Goal: Task Accomplishment & Management: Manage account settings

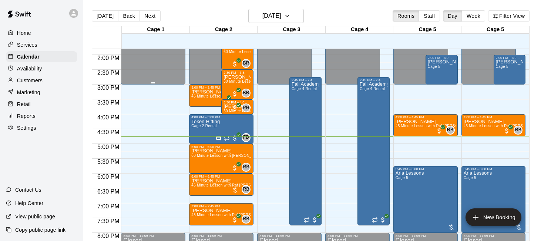
scroll to position [416, 0]
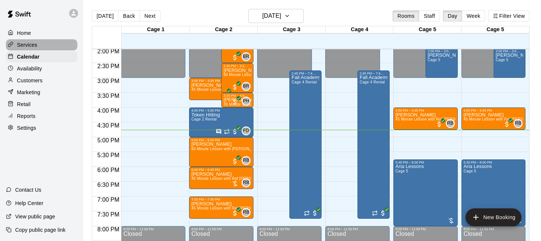
click at [28, 44] on p "Services" at bounding box center [27, 44] width 20 height 7
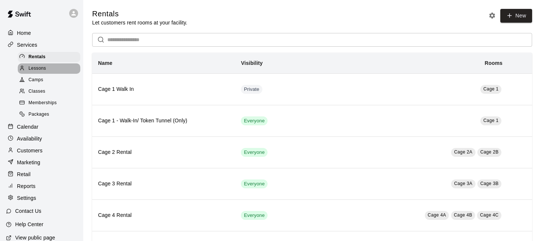
click at [62, 68] on div "Lessons" at bounding box center [49, 68] width 63 height 10
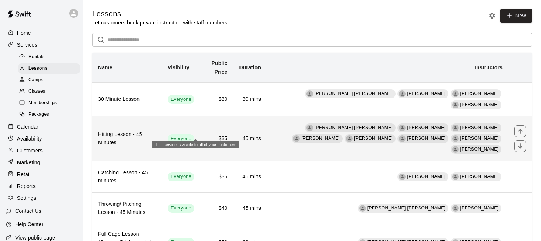
scroll to position [22, 0]
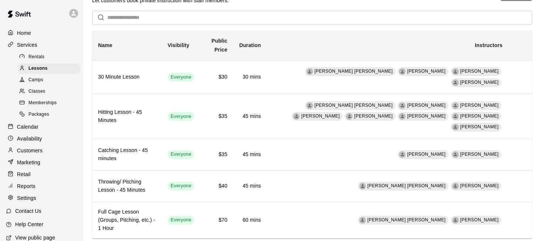
click at [30, 129] on p "Calendar" at bounding box center [27, 126] width 21 height 7
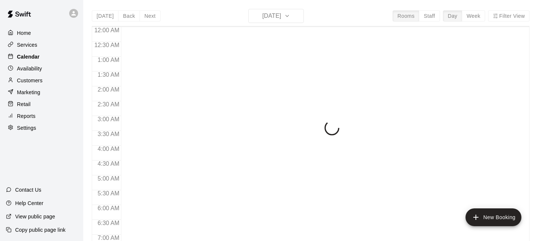
scroll to position [489, 0]
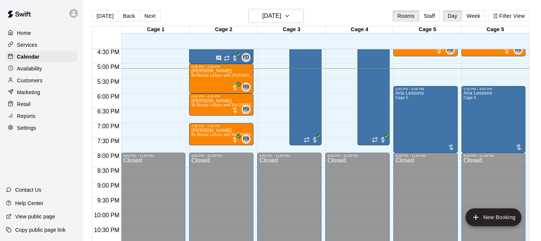
click at [36, 127] on div "Settings" at bounding box center [41, 127] width 71 height 11
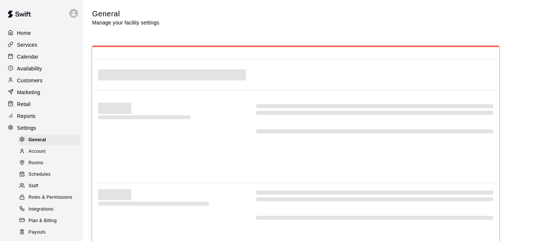
select select "**"
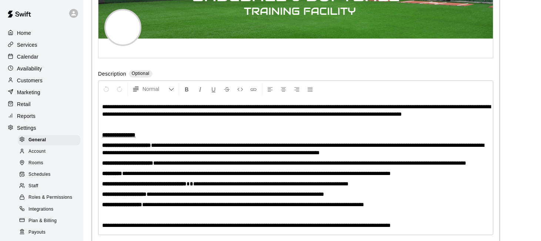
scroll to position [1719, 0]
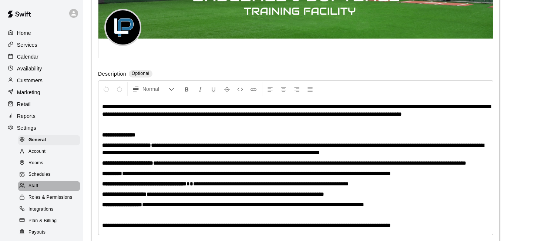
click at [46, 184] on div "Staff" at bounding box center [49, 186] width 63 height 10
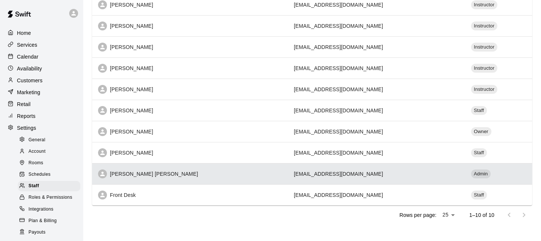
scroll to position [128, 0]
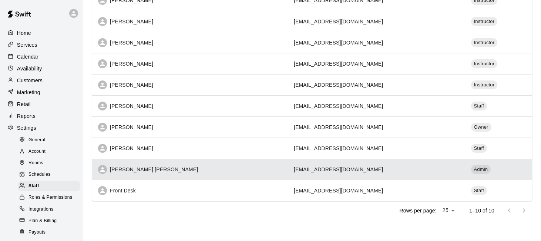
click at [321, 166] on td "billyjack@launchpadmarin.com" at bounding box center [376, 168] width 177 height 21
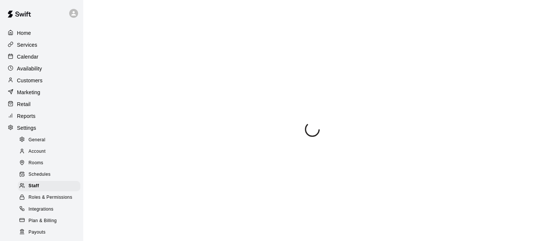
select select "**"
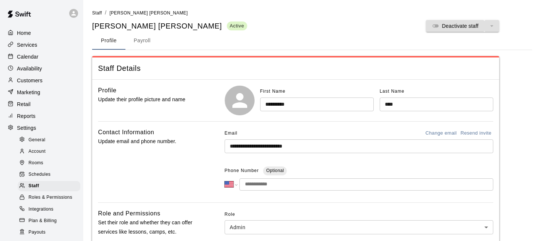
click at [142, 35] on button "Payroll" at bounding box center [142, 41] width 33 height 18
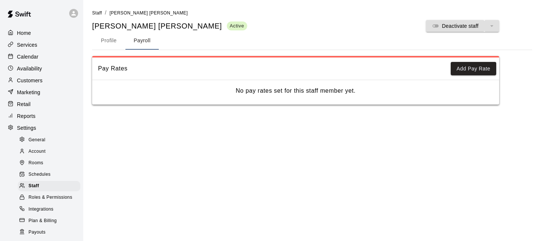
click at [40, 59] on div "Calendar" at bounding box center [41, 56] width 71 height 11
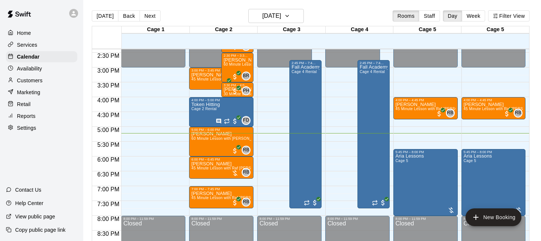
scroll to position [425, 0]
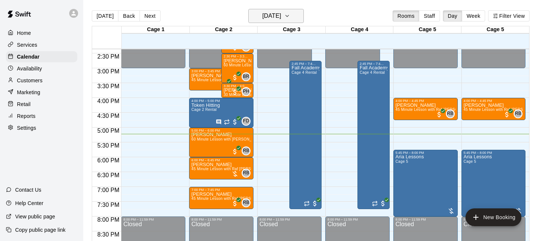
click at [299, 11] on button "Wednesday Sep 17" at bounding box center [276, 16] width 56 height 14
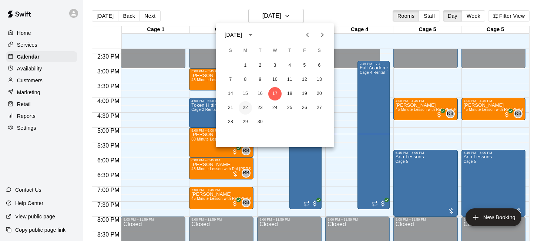
click at [246, 105] on button "22" at bounding box center [245, 107] width 13 height 13
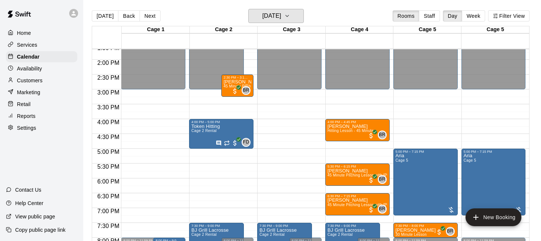
scroll to position [405, 0]
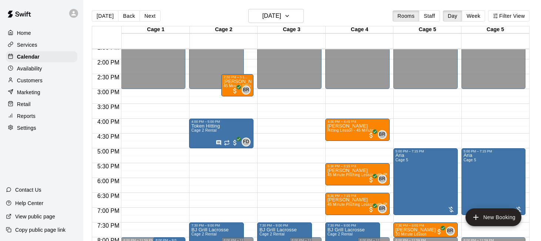
click at [364, 150] on div "12:00 AM – 3:00 PM Closed 4:00 PM – 4:45 PM Finn Cornelius Hitting Lesson - 45 …" at bounding box center [357, 0] width 64 height 711
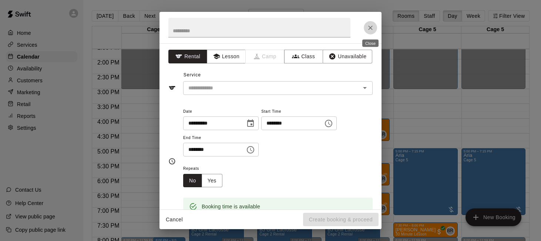
click at [368, 29] on icon "Close" at bounding box center [370, 27] width 7 height 7
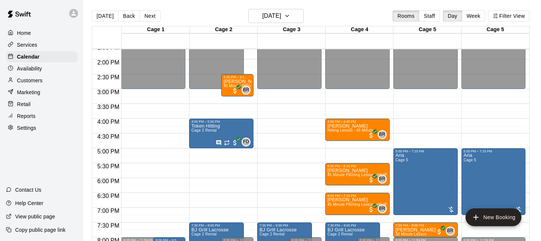
click at [343, 143] on div "12:00 AM – 3:00 PM Closed 4:00 PM – 4:45 PM Finn Cornelius Hitting Lesson - 45 …" at bounding box center [357, 0] width 64 height 711
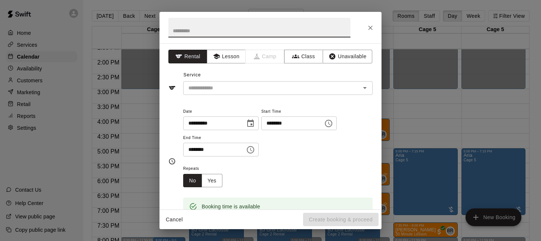
click at [198, 149] on input "********" at bounding box center [211, 150] width 57 height 14
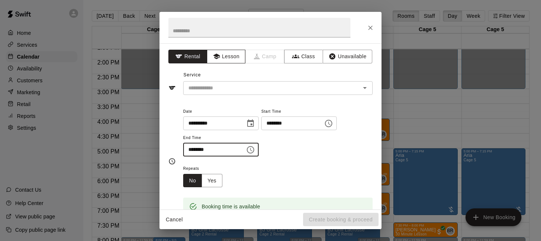
type input "********"
click at [226, 57] on button "Lesson" at bounding box center [226, 57] width 39 height 14
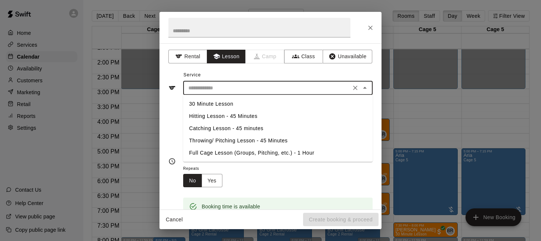
click at [219, 84] on input "text" at bounding box center [267, 87] width 163 height 9
click at [222, 116] on li "Hitting Lesson - 45 Minutes" at bounding box center [278, 116] width 190 height 12
type input "**********"
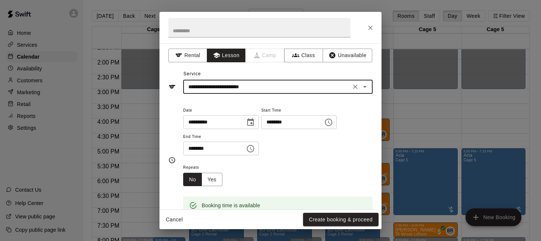
scroll to position [0, 0]
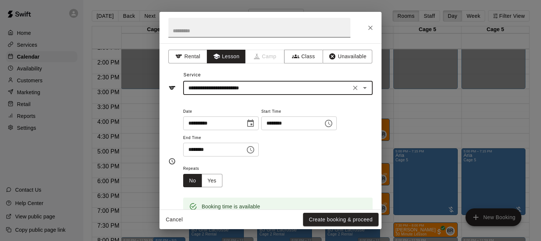
click at [255, 29] on input "text" at bounding box center [259, 28] width 182 height 20
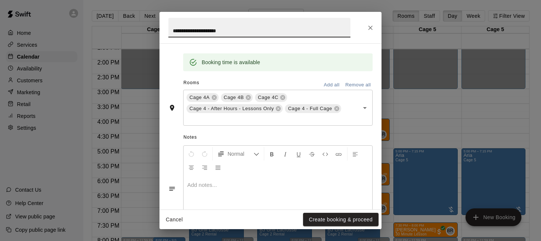
scroll to position [145, 0]
click at [278, 107] on icon at bounding box center [279, 108] width 6 height 6
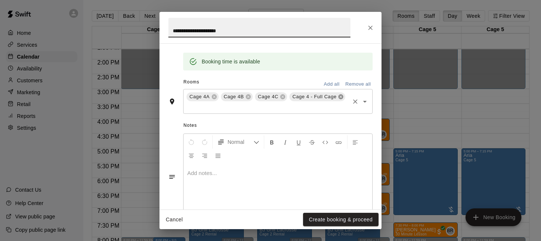
click at [341, 95] on icon at bounding box center [341, 96] width 5 height 5
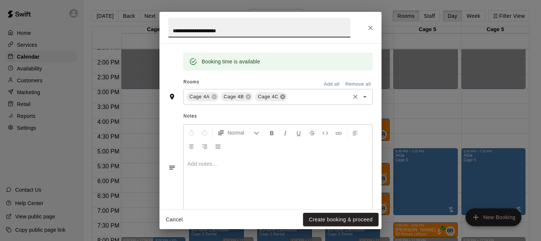
click at [284, 95] on icon at bounding box center [283, 96] width 5 height 5
click at [249, 96] on icon at bounding box center [249, 97] width 6 height 6
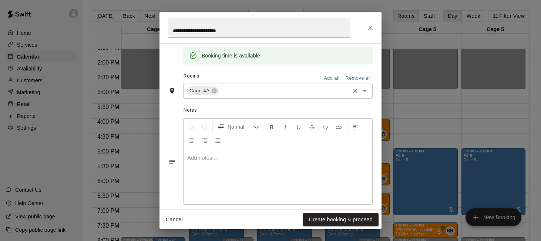
scroll to position [160, 0]
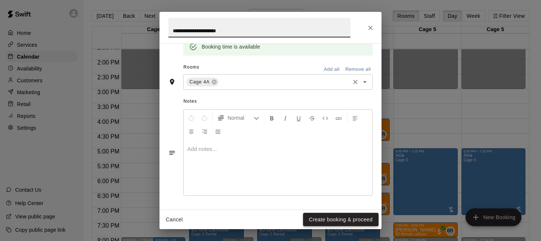
type input "**********"
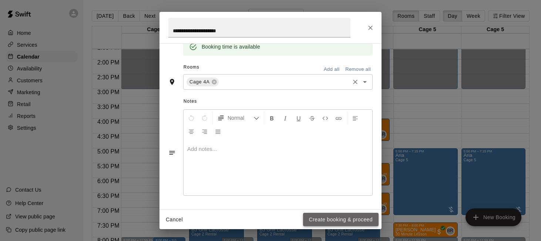
click at [323, 218] on button "Create booking & proceed" at bounding box center [341, 220] width 76 height 14
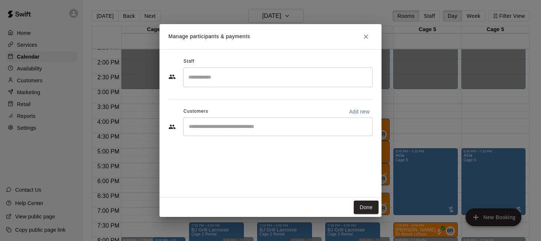
click at [284, 126] on input "Start typing to search customers..." at bounding box center [278, 126] width 183 height 7
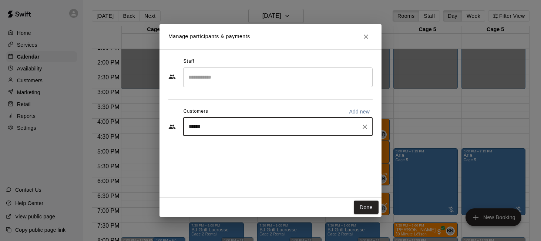
type input "****"
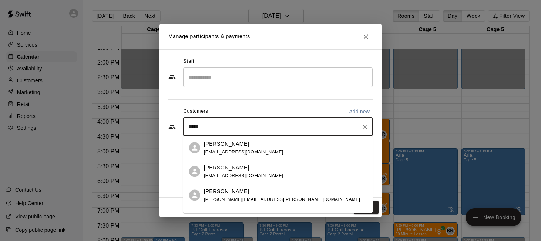
scroll to position [41, 0]
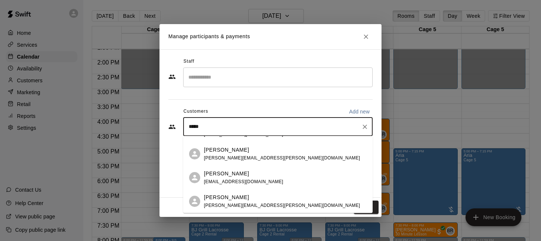
click at [230, 205] on span "rennie.taylor@gmail.com" at bounding box center [282, 204] width 156 height 5
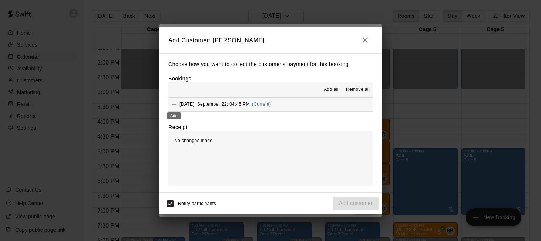
click at [176, 102] on icon "Add" at bounding box center [173, 103] width 7 height 7
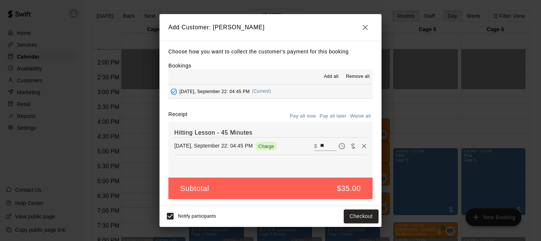
click at [337, 116] on button "Pay all later" at bounding box center [333, 115] width 31 height 11
click at [344, 214] on button "Add customer" at bounding box center [356, 216] width 46 height 14
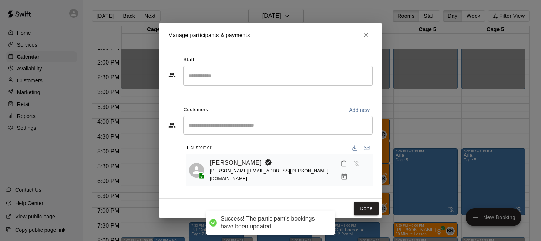
click at [263, 79] on input "Search staff" at bounding box center [278, 75] width 183 height 13
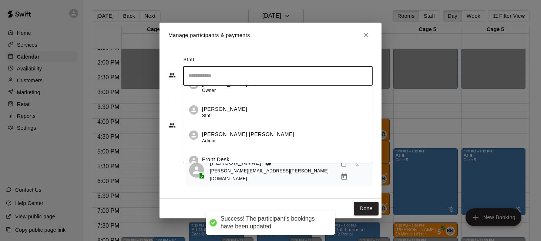
scroll to position [175, 0]
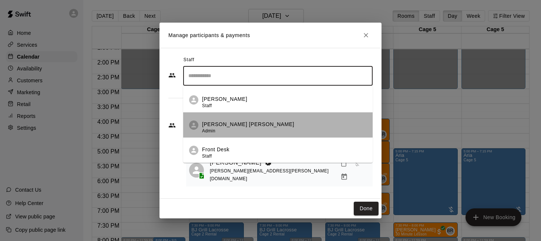
click at [264, 129] on div "Billy Jack Ryan Admin" at bounding box center [284, 127] width 165 height 14
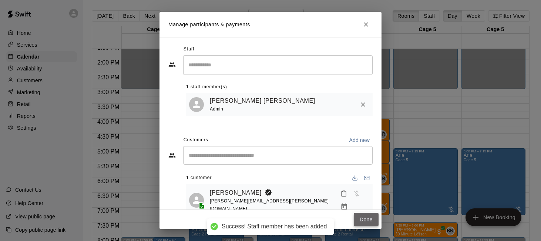
click at [364, 218] on button "Done" at bounding box center [366, 220] width 25 height 14
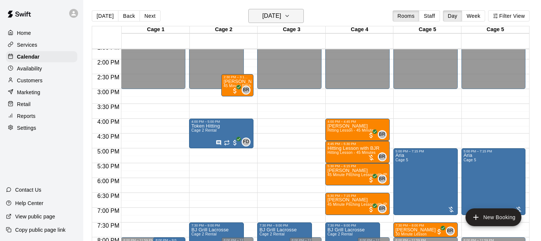
click at [290, 16] on icon "button" at bounding box center [287, 15] width 6 height 9
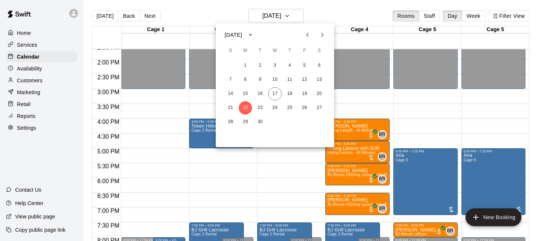
click at [322, 34] on icon "Next month" at bounding box center [322, 34] width 9 height 9
click at [307, 34] on icon "Previous month" at bounding box center [307, 35] width 3 height 4
click at [243, 106] on button "20" at bounding box center [245, 107] width 13 height 13
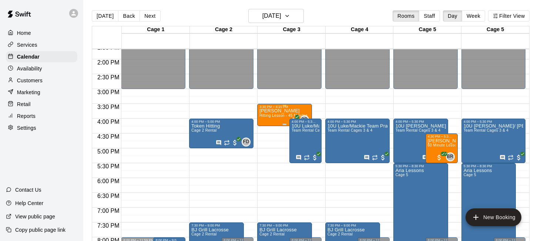
click at [274, 114] on span "Hitting Lesson - 45 Minutes" at bounding box center [284, 115] width 48 height 4
click at [268, 118] on icon "edit" at bounding box center [267, 121] width 9 height 9
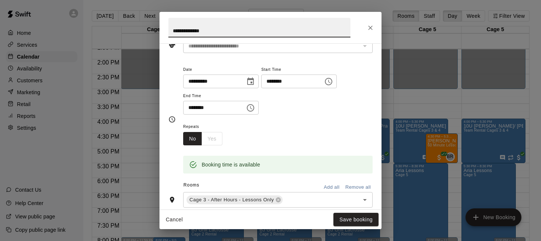
scroll to position [61, 0]
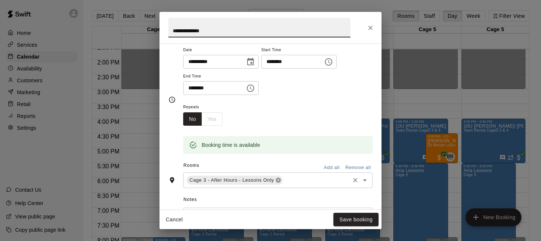
click at [278, 180] on icon at bounding box center [279, 180] width 6 height 6
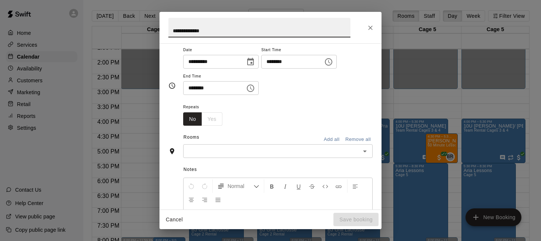
click at [300, 149] on input "text" at bounding box center [272, 150] width 173 height 9
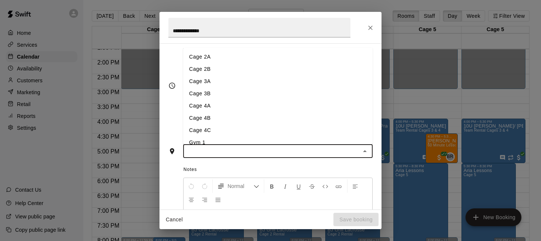
click at [298, 53] on li "Cage 2A" at bounding box center [278, 57] width 190 height 12
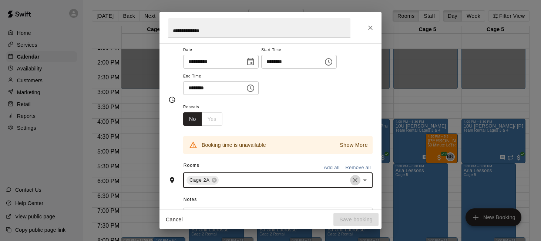
click at [354, 180] on icon "Clear" at bounding box center [355, 179] width 7 height 7
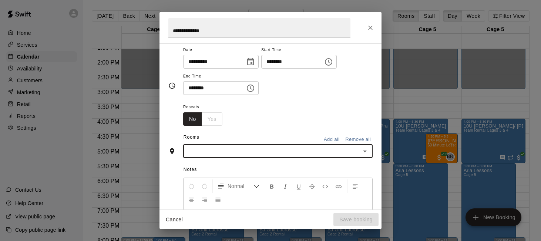
click at [304, 148] on input "text" at bounding box center [272, 150] width 173 height 9
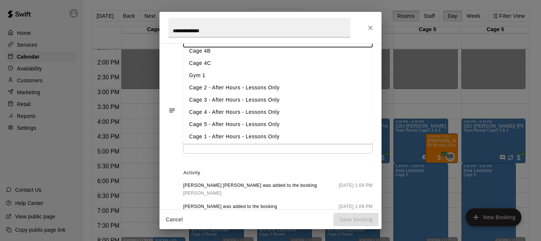
scroll to position [64, 0]
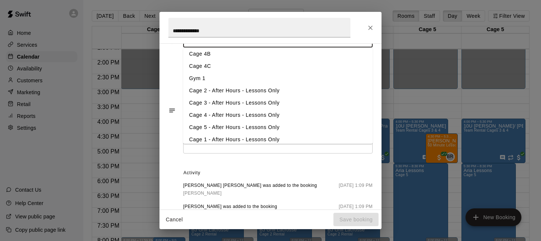
click at [315, 92] on li "Cage 2 - After Hours - Lessons Only" at bounding box center [278, 90] width 190 height 12
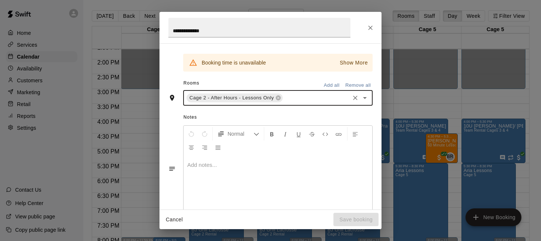
scroll to position [124, 0]
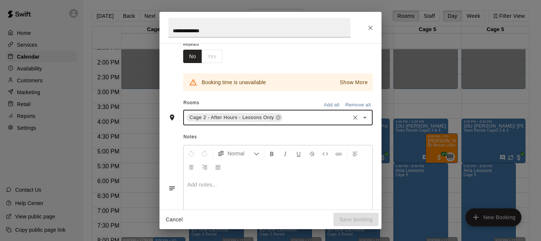
click at [355, 116] on icon "Clear" at bounding box center [355, 117] width 4 height 4
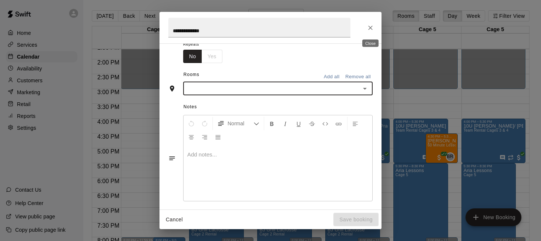
click at [374, 30] on icon "Close" at bounding box center [370, 27] width 7 height 7
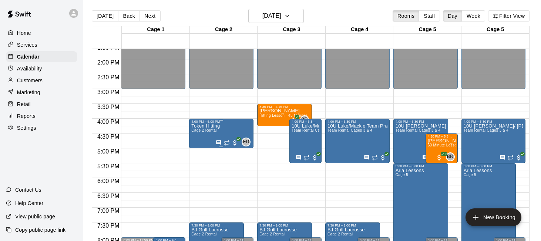
click at [236, 131] on div "Token Hitting Cage 2 Rental FD 0" at bounding box center [221, 243] width 60 height 241
click at [199, 164] on icon "delete" at bounding box center [199, 166] width 9 height 9
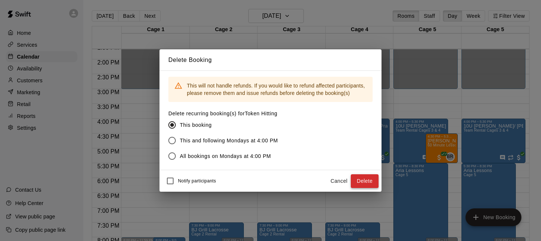
click at [365, 180] on button "Delete" at bounding box center [365, 181] width 28 height 14
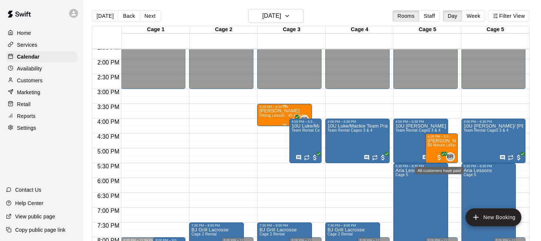
click at [272, 108] on div "3:30 PM – 4:15 PM" at bounding box center [285, 107] width 50 height 4
click at [266, 113] on icon "edit" at bounding box center [267, 112] width 7 height 7
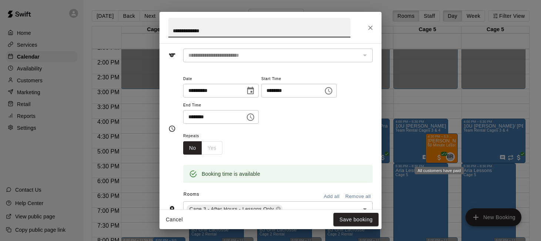
scroll to position [147, 0]
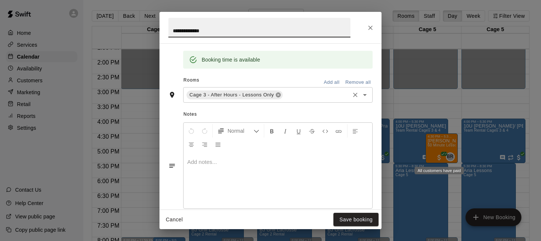
click at [280, 94] on icon at bounding box center [278, 95] width 5 height 5
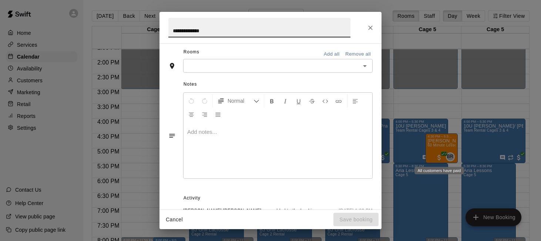
click at [290, 70] on input "text" at bounding box center [272, 65] width 173 height 9
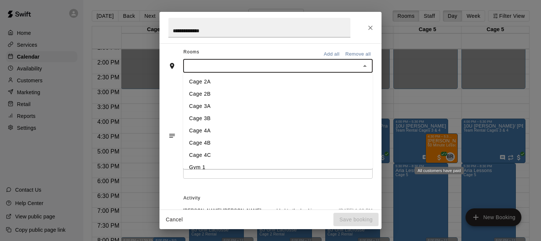
click at [264, 83] on li "Cage 2A" at bounding box center [278, 82] width 190 height 12
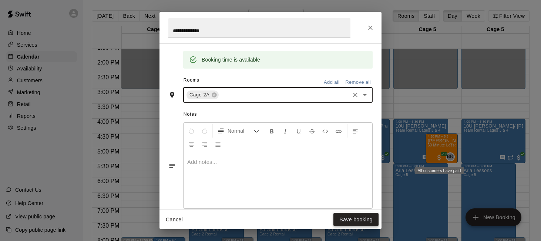
click at [348, 218] on button "Save booking" at bounding box center [356, 220] width 45 height 14
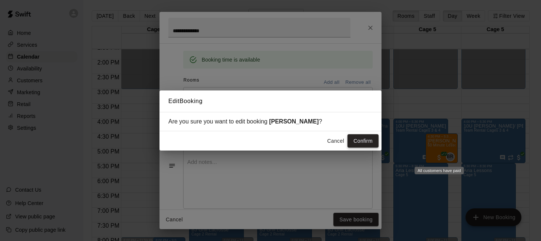
click at [357, 138] on button "Confirm" at bounding box center [363, 141] width 31 height 14
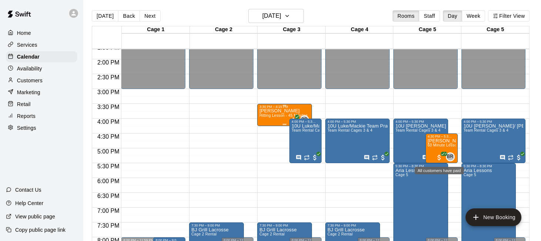
click at [270, 111] on p "[PERSON_NAME]" at bounding box center [284, 111] width 48 height 0
click at [267, 120] on icon "edit" at bounding box center [267, 119] width 7 height 7
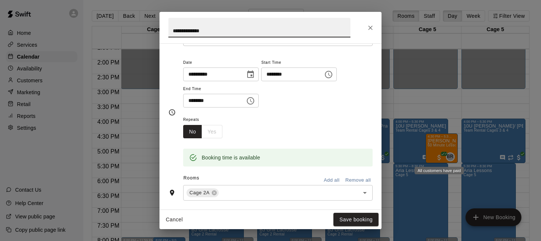
scroll to position [69, 0]
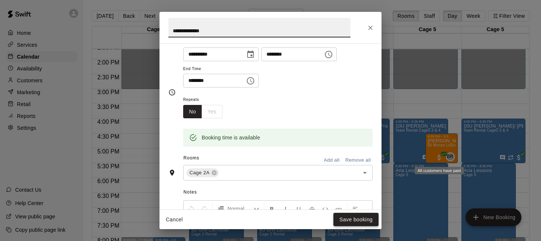
click at [358, 220] on button "Save booking" at bounding box center [356, 220] width 45 height 14
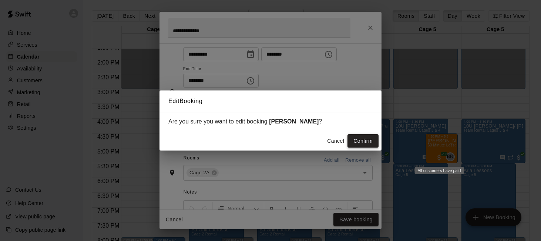
click at [359, 137] on button "Confirm" at bounding box center [363, 141] width 31 height 14
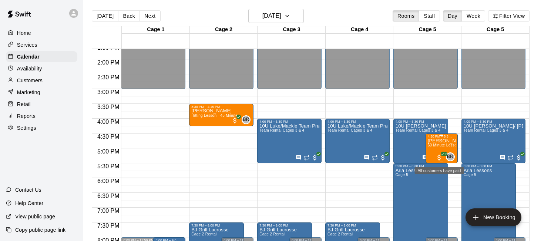
click at [444, 144] on span "60 Minute Lesson - with Billy Jack Ryan" at bounding box center [482, 145] width 108 height 4
click at [435, 151] on icon "edit" at bounding box center [435, 151] width 7 height 7
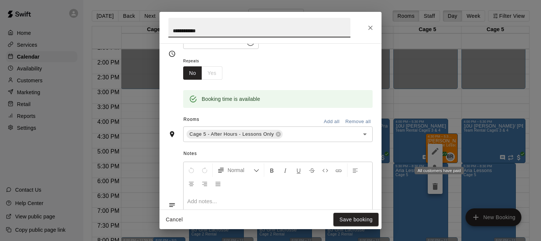
scroll to position [117, 0]
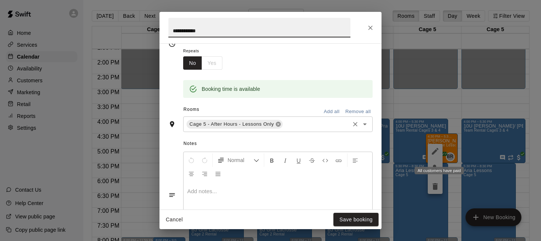
click at [279, 124] on icon at bounding box center [279, 124] width 6 height 6
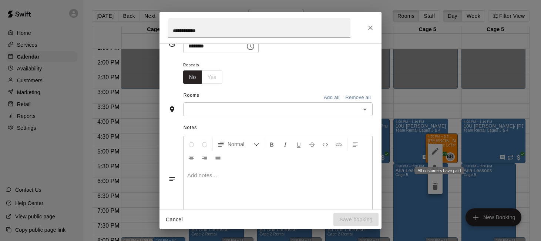
click at [271, 110] on input "text" at bounding box center [272, 108] width 173 height 9
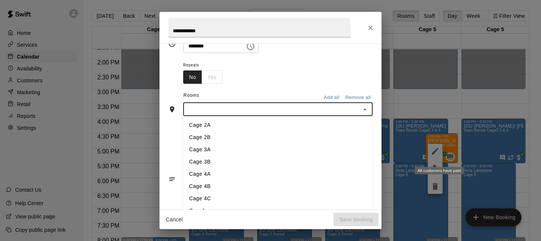
click at [256, 129] on li "Cage 2A" at bounding box center [278, 125] width 190 height 12
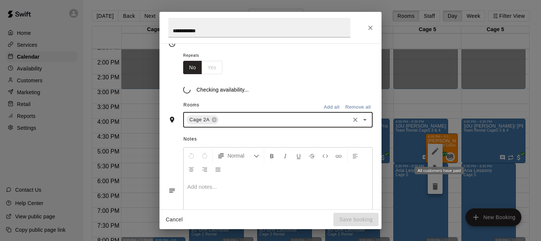
scroll to position [117, 0]
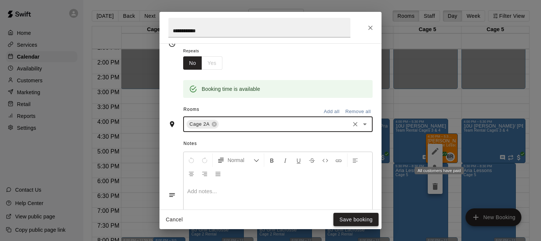
click at [361, 220] on button "Save booking" at bounding box center [356, 220] width 45 height 14
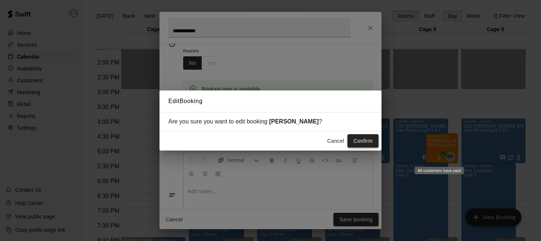
click at [370, 139] on button "Confirm" at bounding box center [363, 141] width 31 height 14
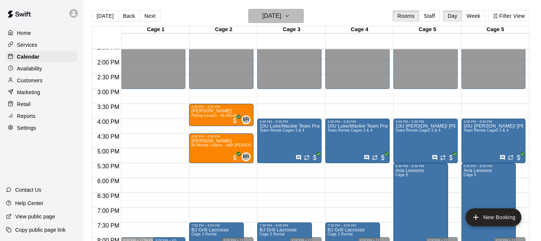
click at [290, 19] on icon "button" at bounding box center [287, 15] width 6 height 9
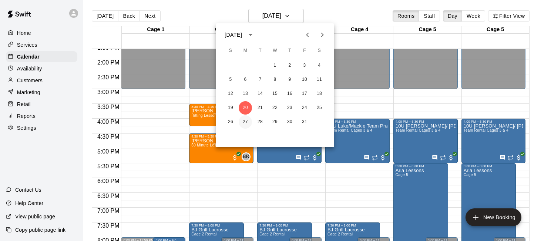
click at [246, 120] on button "27" at bounding box center [245, 121] width 13 height 13
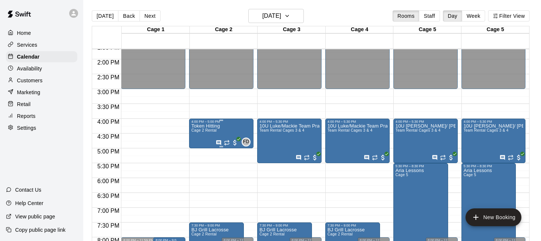
click at [223, 134] on div "Token Hitting Cage 2 Rental FD 0" at bounding box center [221, 243] width 60 height 241
click at [200, 166] on icon "delete" at bounding box center [199, 166] width 5 height 7
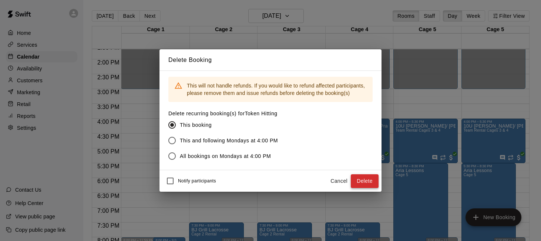
click at [368, 178] on button "Delete" at bounding box center [365, 181] width 28 height 14
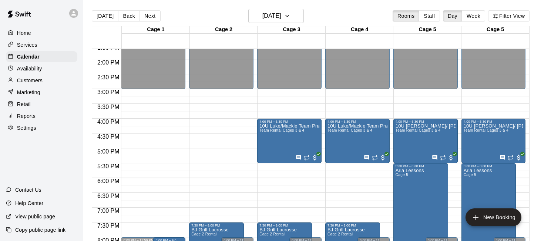
click at [214, 107] on div "12:00 AM – 3:00 PM Closed 7:30 PM – 9:00 PM BJ Grill Lacrosse Cage 2 Rental 8:0…" at bounding box center [221, 0] width 64 height 711
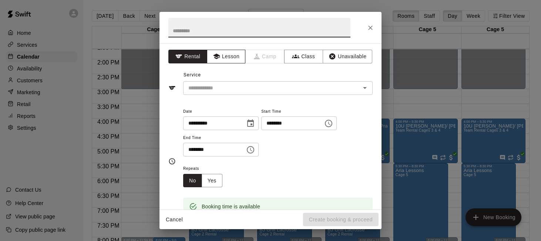
click at [228, 58] on button "Lesson" at bounding box center [226, 57] width 39 height 14
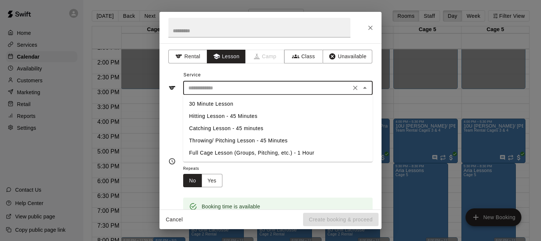
click at [221, 87] on input "text" at bounding box center [267, 87] width 163 height 9
click at [221, 117] on li "Hitting Lesson - 45 Minutes" at bounding box center [278, 116] width 190 height 12
type input "**********"
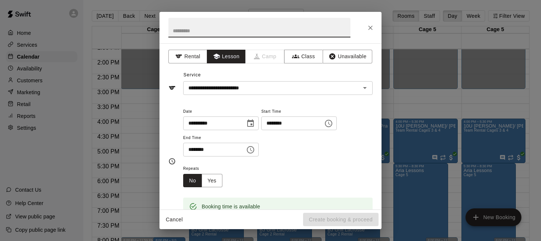
click at [212, 29] on input "text" at bounding box center [259, 28] width 182 height 20
click at [268, 33] on input "**********" at bounding box center [259, 28] width 182 height 20
type input "**********"
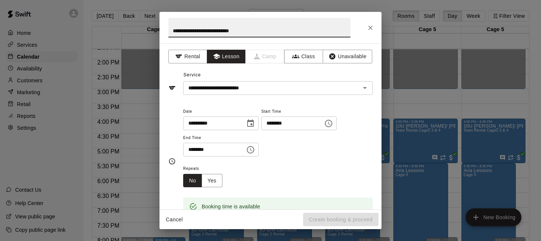
click at [198, 150] on input "********" at bounding box center [211, 150] width 57 height 14
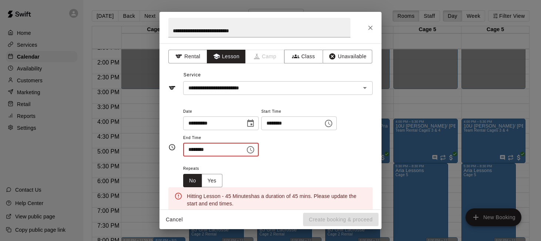
click at [201, 151] on input "********" at bounding box center [211, 150] width 57 height 14
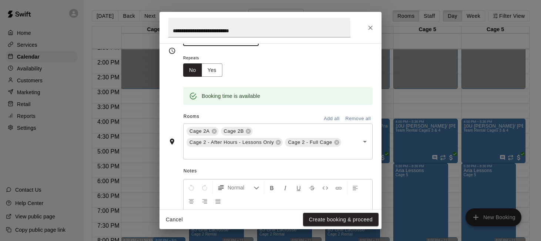
scroll to position [111, 0]
type input "********"
click at [316, 217] on button "Create booking & proceed" at bounding box center [341, 220] width 76 height 14
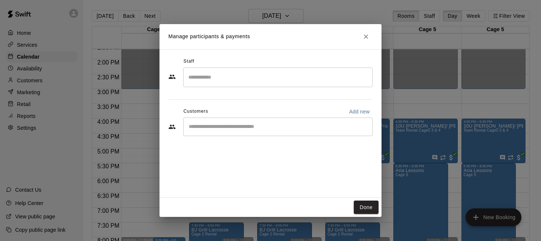
click at [289, 126] on input "Start typing to search customers..." at bounding box center [278, 126] width 183 height 7
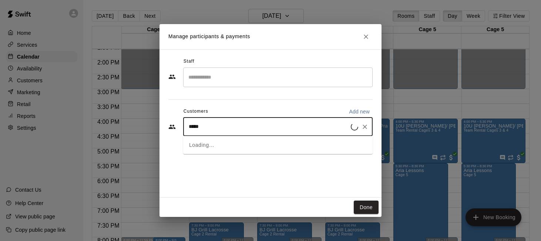
type input "******"
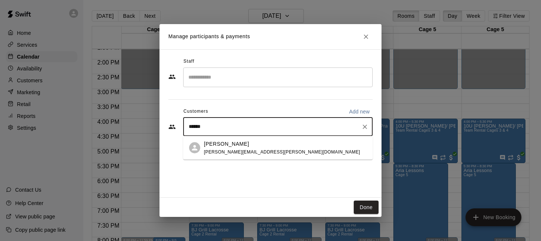
click at [279, 148] on div "Finn Cornelius rennie.taylor@gmail.com" at bounding box center [285, 148] width 163 height 16
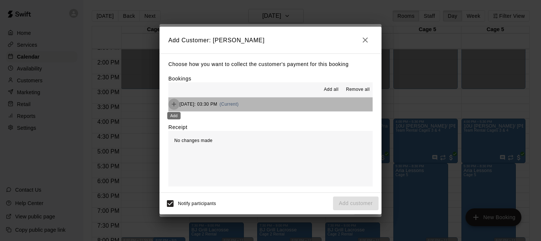
click at [175, 105] on icon "Add" at bounding box center [173, 103] width 7 height 7
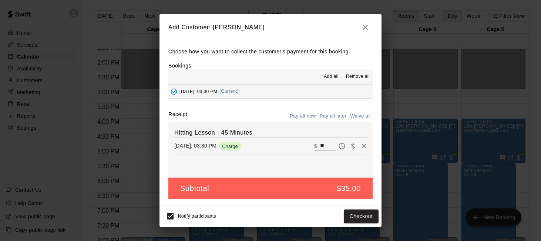
click at [341, 115] on button "Pay all later" at bounding box center [333, 115] width 31 height 11
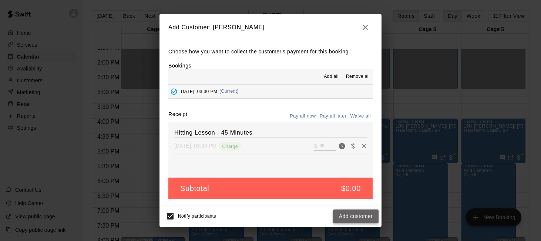
click at [348, 216] on button "Add customer" at bounding box center [356, 216] width 46 height 14
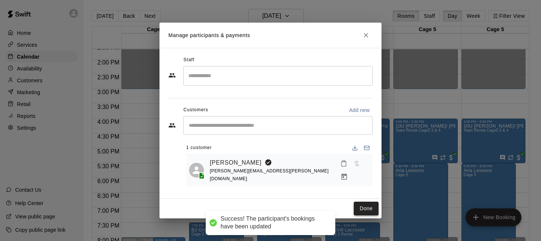
click at [365, 207] on button "Done" at bounding box center [366, 208] width 25 height 14
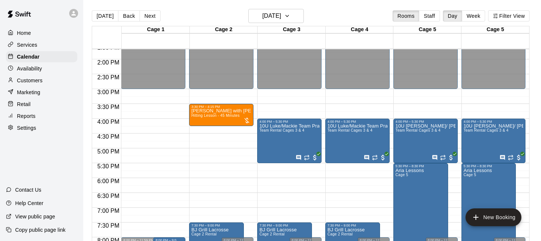
click at [234, 127] on div "12:00 AM – 3:00 PM Closed 3:30 PM – 4:15 PM BJR Lesson with Finn Cornelius Hitt…" at bounding box center [221, 0] width 64 height 711
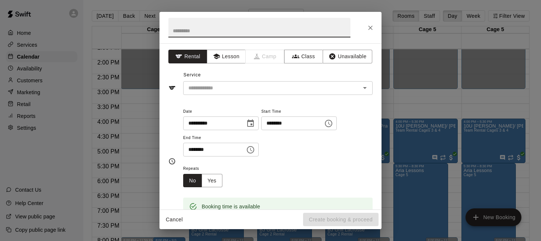
click at [191, 149] on input "********" at bounding box center [211, 150] width 57 height 14
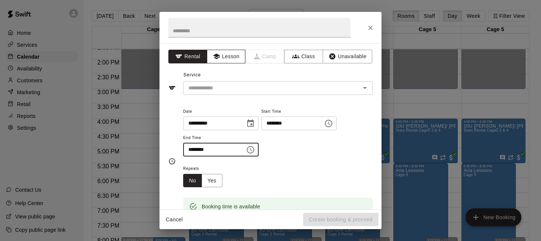
type input "********"
click at [220, 53] on icon "button" at bounding box center [216, 56] width 7 height 7
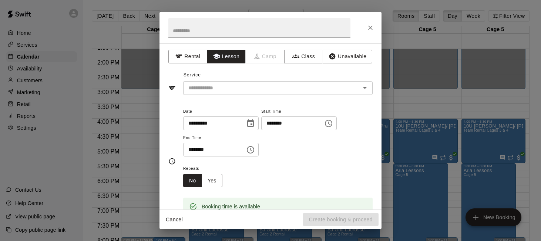
click at [228, 27] on input "text" at bounding box center [259, 28] width 182 height 20
paste input "**********"
click at [228, 30] on input "**********" at bounding box center [259, 28] width 182 height 20
click at [234, 83] on div "​" at bounding box center [278, 88] width 190 height 14
type input "**********"
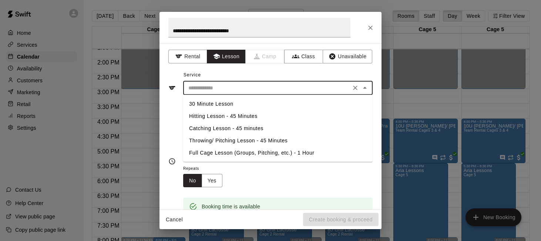
click at [239, 118] on li "Hitting Lesson - 45 Minutes" at bounding box center [278, 116] width 190 height 12
type input "**********"
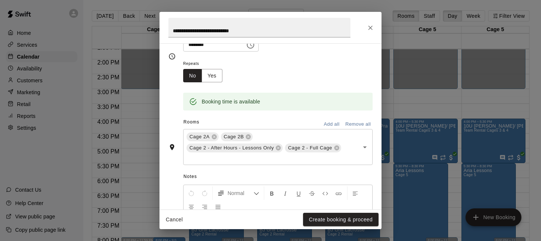
scroll to position [105, 0]
click at [277, 147] on icon at bounding box center [278, 147] width 5 height 5
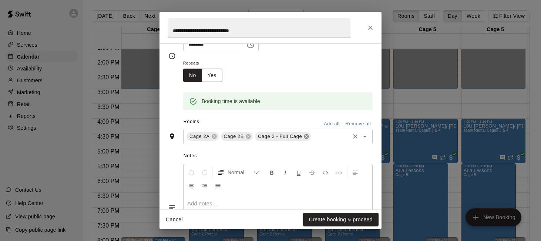
click at [306, 137] on icon at bounding box center [307, 136] width 6 height 6
click at [248, 136] on icon at bounding box center [249, 136] width 6 height 6
click at [330, 223] on button "Create booking & proceed" at bounding box center [341, 220] width 76 height 14
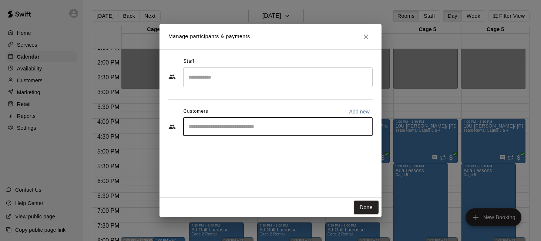
click at [299, 129] on input "Start typing to search customers..." at bounding box center [278, 126] width 183 height 7
type input "****"
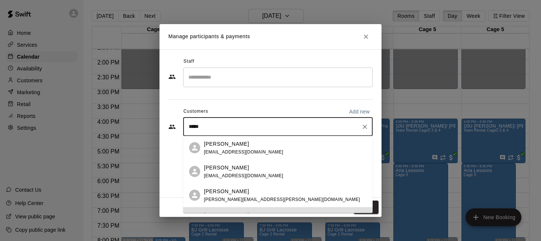
scroll to position [41, 0]
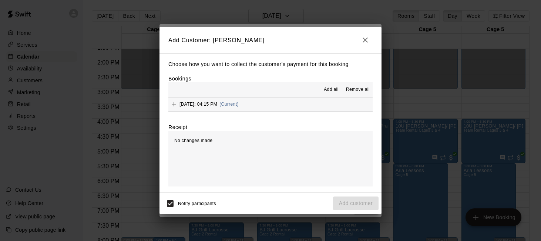
click at [174, 103] on icon "Add" at bounding box center [174, 104] width 4 height 4
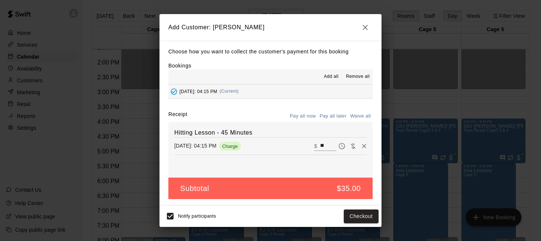
click at [332, 116] on button "Pay all later" at bounding box center [333, 115] width 31 height 11
click at [348, 213] on button "Add customer" at bounding box center [356, 216] width 46 height 14
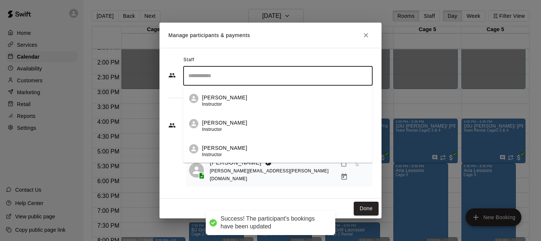
click at [280, 82] on input "Search staff" at bounding box center [278, 75] width 183 height 13
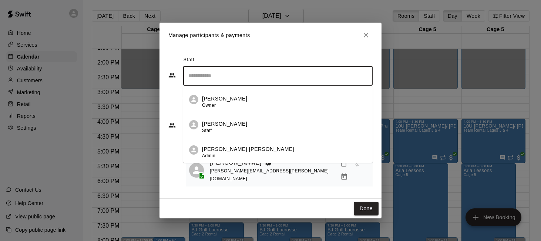
scroll to position [150, 0]
click at [275, 147] on div "Billy Jack Ryan Admin" at bounding box center [284, 152] width 165 height 14
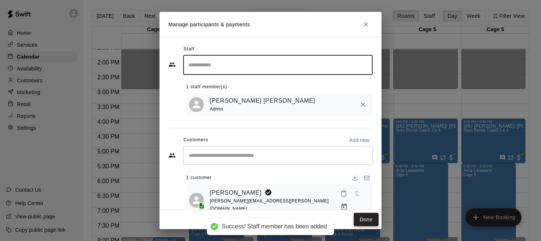
click at [362, 219] on button "Done" at bounding box center [366, 220] width 25 height 14
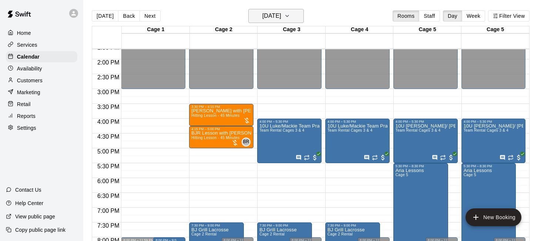
click at [290, 13] on icon "button" at bounding box center [287, 15] width 6 height 9
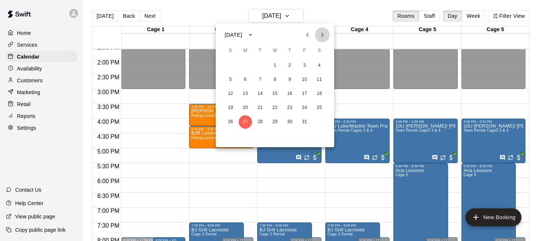
click at [325, 32] on icon "Next month" at bounding box center [322, 34] width 9 height 9
click at [244, 80] on button "3" at bounding box center [245, 79] width 13 height 13
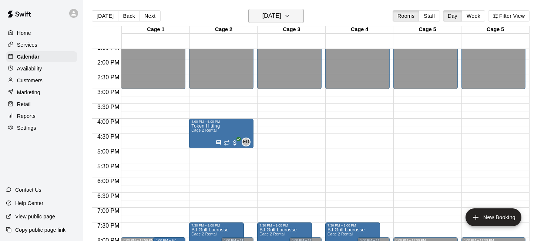
click at [281, 13] on h6 "Monday Nov 03" at bounding box center [272, 16] width 19 height 10
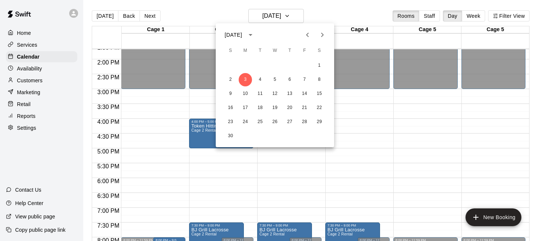
click at [313, 33] on button "Previous month" at bounding box center [307, 34] width 15 height 15
click at [246, 120] on button "27" at bounding box center [245, 121] width 13 height 13
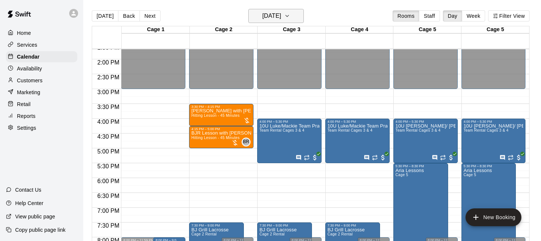
click at [290, 18] on icon "button" at bounding box center [287, 15] width 6 height 9
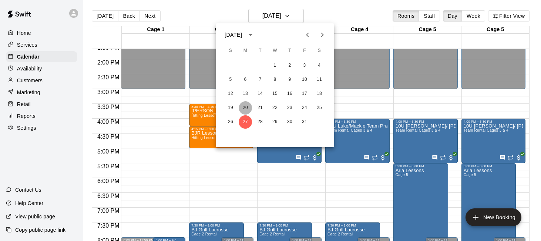
click at [247, 109] on button "20" at bounding box center [245, 107] width 13 height 13
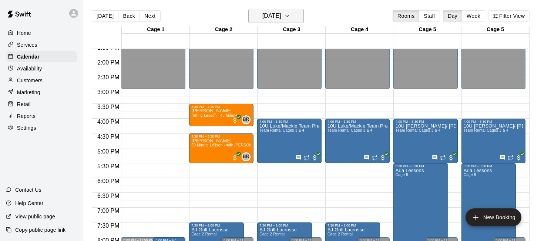
click at [277, 12] on h6 "Monday Oct 20" at bounding box center [272, 16] width 19 height 10
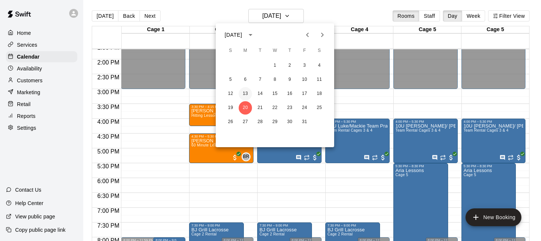
click at [243, 95] on button "13" at bounding box center [245, 93] width 13 height 13
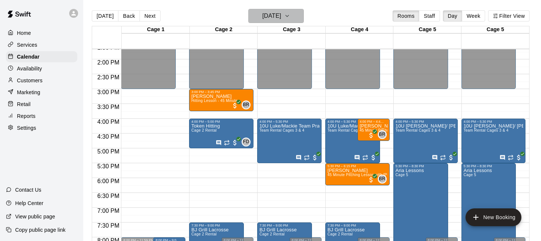
click at [281, 16] on h6 "Monday Oct 13" at bounding box center [272, 16] width 19 height 10
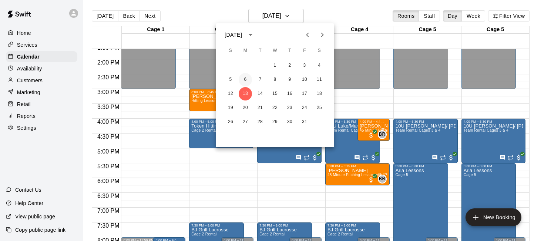
click at [249, 79] on button "6" at bounding box center [245, 79] width 13 height 13
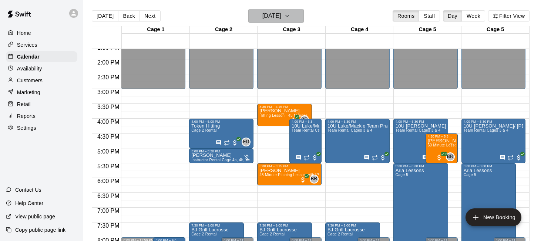
click at [290, 16] on icon "button" at bounding box center [287, 15] width 6 height 9
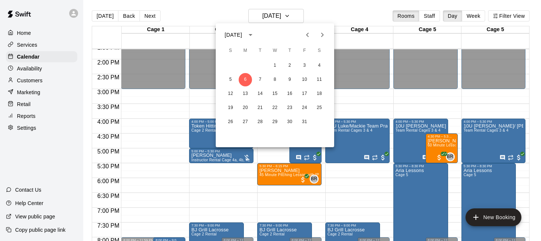
click at [310, 37] on icon "Previous month" at bounding box center [307, 34] width 9 height 9
click at [244, 105] on button "22" at bounding box center [245, 107] width 13 height 13
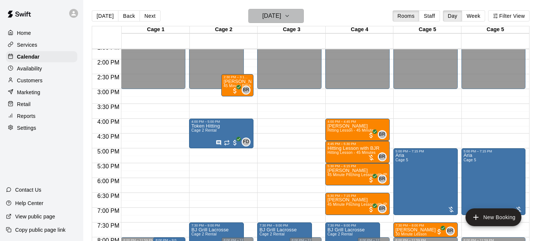
click at [290, 16] on icon "button" at bounding box center [287, 15] width 6 height 9
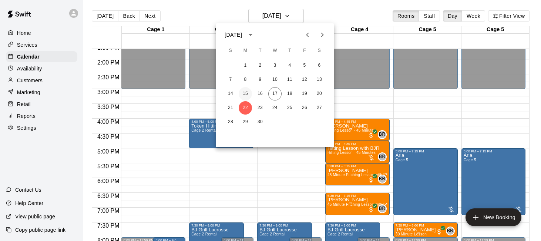
click at [247, 93] on button "15" at bounding box center [245, 93] width 13 height 13
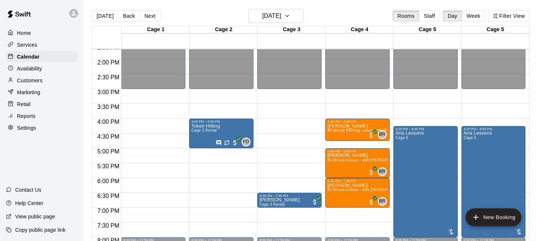
click at [57, 41] on div "Services" at bounding box center [41, 44] width 71 height 11
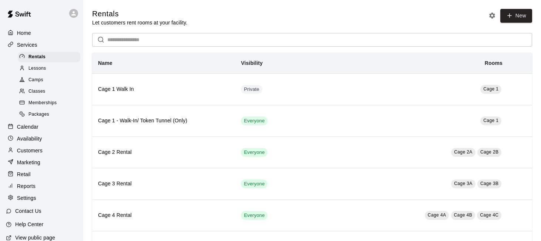
click at [60, 80] on div "Camps" at bounding box center [49, 80] width 63 height 10
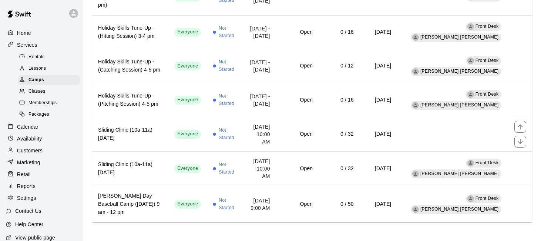
scroll to position [711, 0]
